Goal: Information Seeking & Learning: Check status

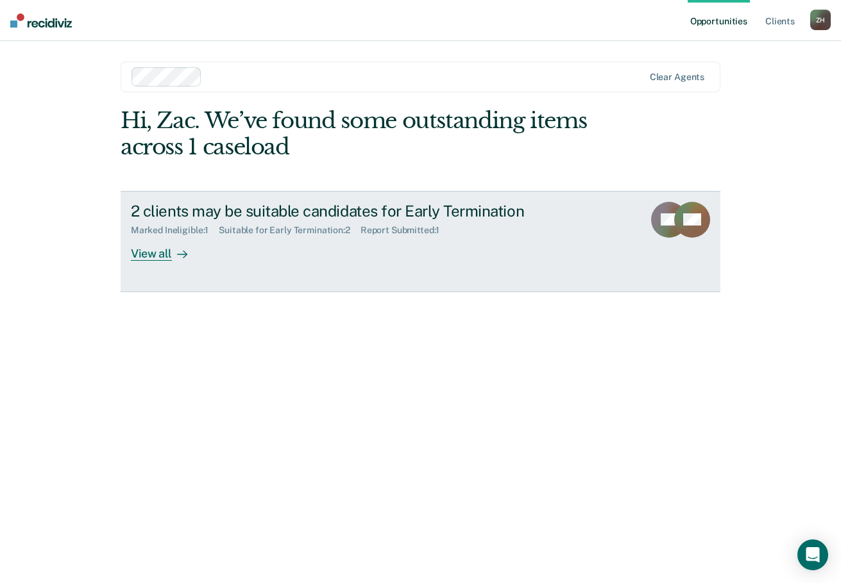
click at [239, 221] on div "2 clients may be suitable candidates for Early Termination Marked Ineligible : …" at bounding box center [371, 231] width 481 height 59
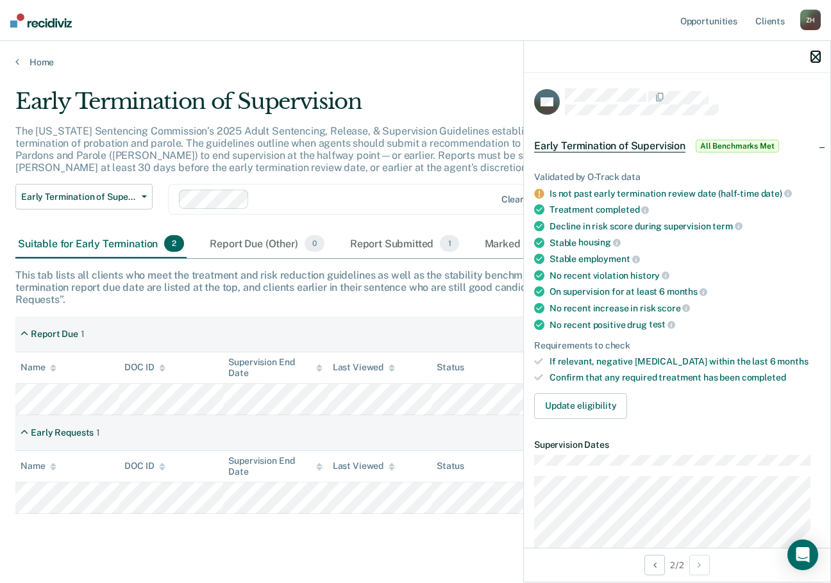
click at [812, 56] on icon "button" at bounding box center [815, 57] width 9 height 9
